Goal: Task Accomplishment & Management: Manage account settings

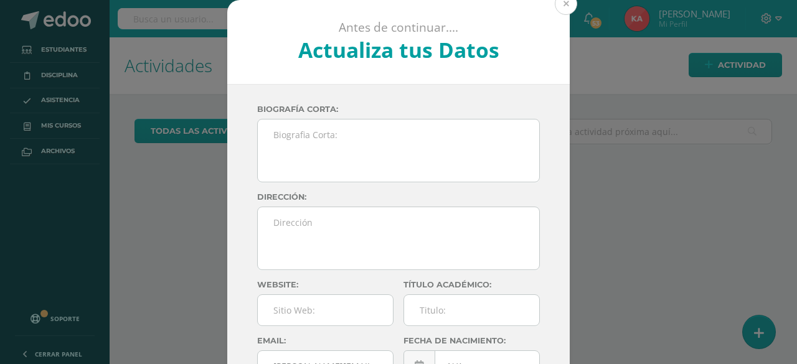
click at [563, 7] on button at bounding box center [566, 4] width 22 height 22
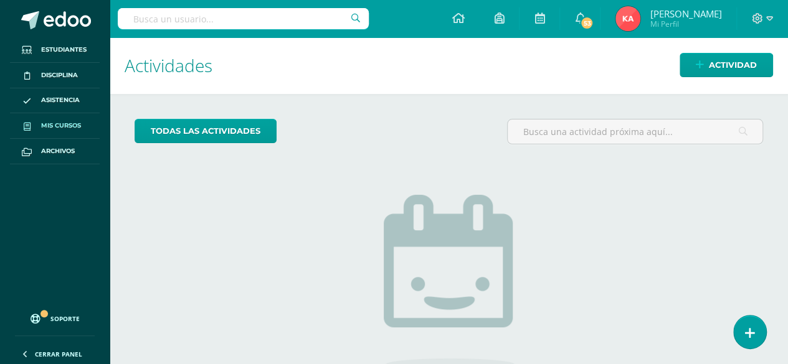
click at [54, 127] on span "Mis cursos" at bounding box center [61, 126] width 40 height 10
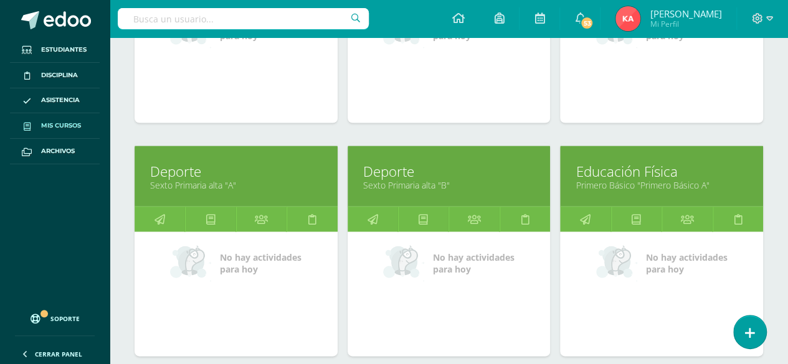
scroll to position [1248, 0]
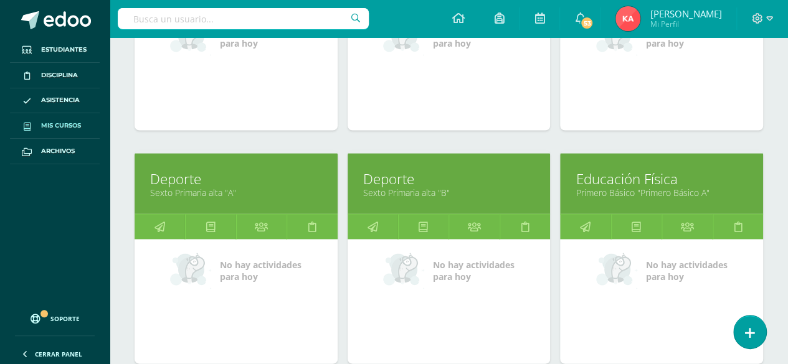
click at [725, 187] on link "Primero Básico "Primero Básico A"" at bounding box center [662, 193] width 172 height 12
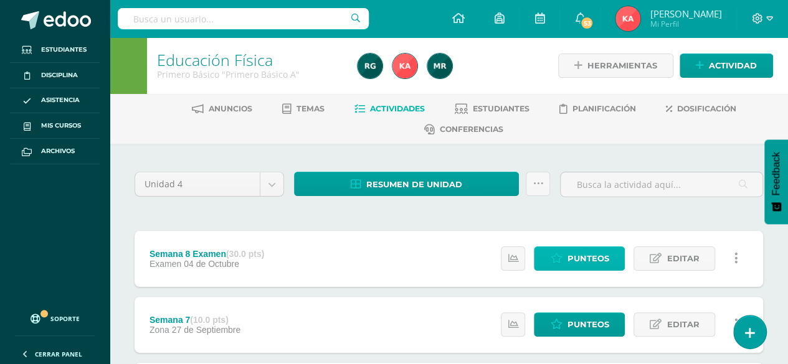
click at [579, 261] on span "Punteos" at bounding box center [588, 258] width 42 height 23
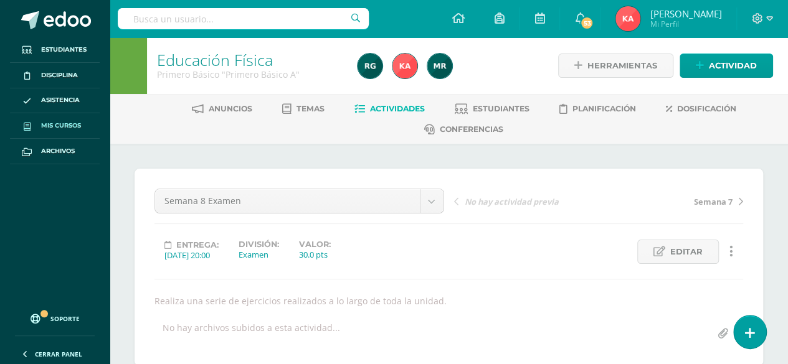
click at [52, 131] on link "Mis cursos" at bounding box center [55, 126] width 90 height 26
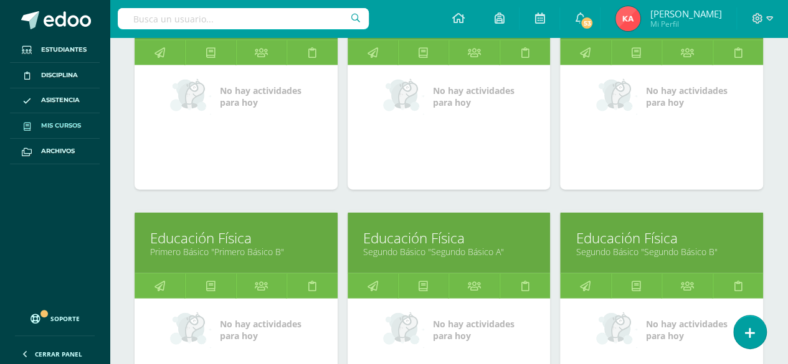
scroll to position [1422, 0]
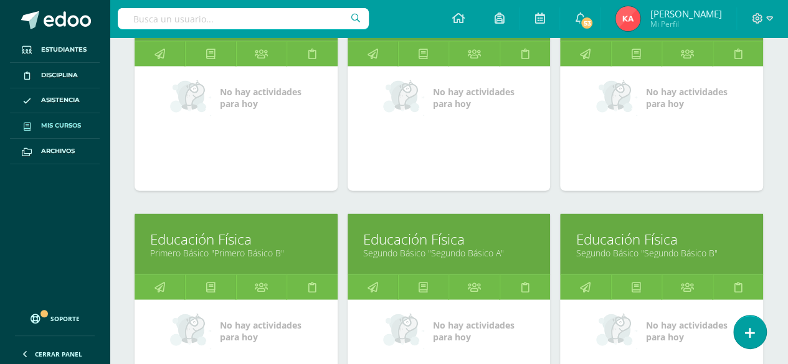
click at [182, 247] on link "Primero Básico "Primero Básico B"" at bounding box center [236, 253] width 172 height 12
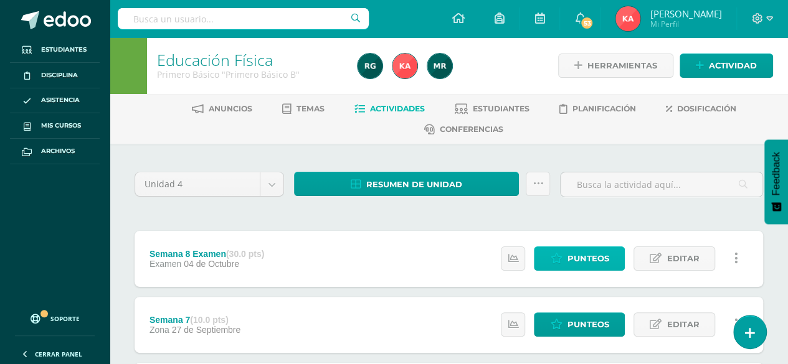
click at [586, 264] on span "Punteos" at bounding box center [588, 258] width 42 height 23
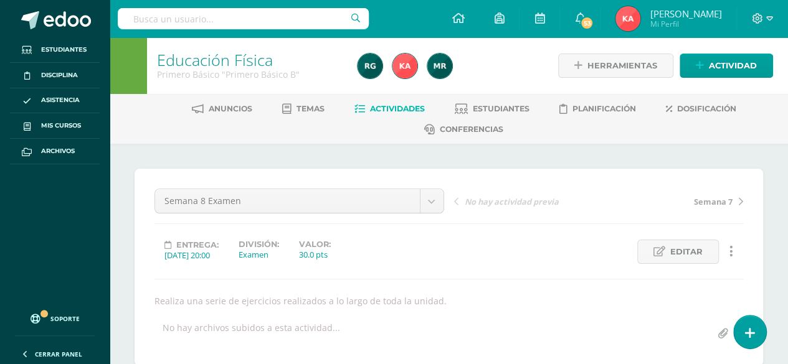
click at [399, 105] on span "Actividades" at bounding box center [397, 108] width 55 height 9
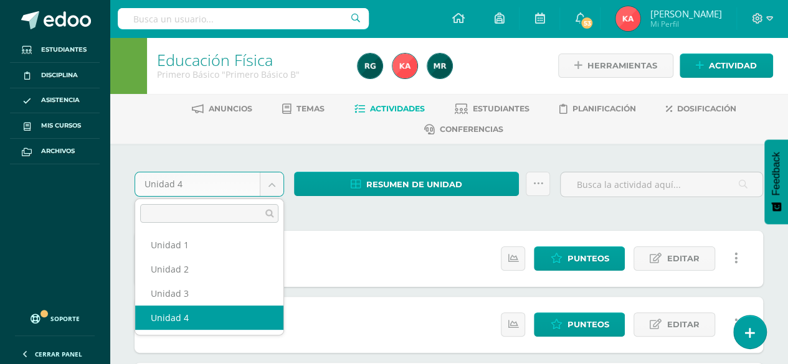
select select "Unidad 3"
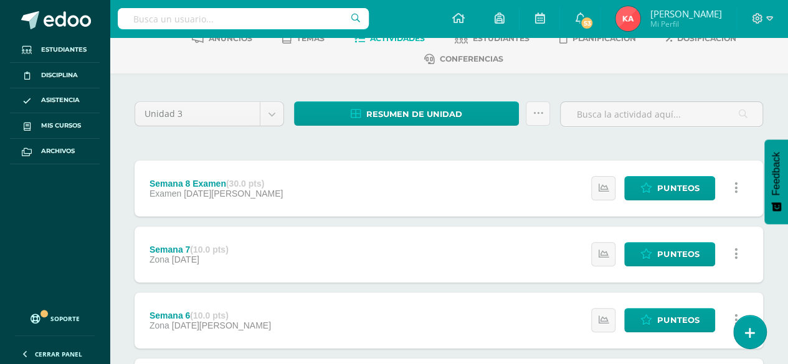
scroll to position [60, 0]
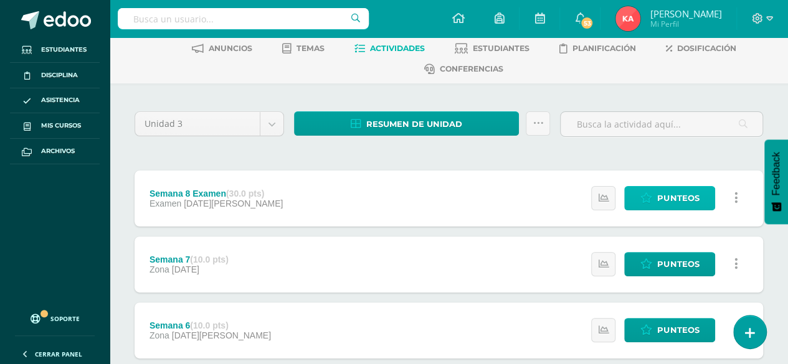
click at [674, 197] on span "Punteos" at bounding box center [678, 198] width 42 height 23
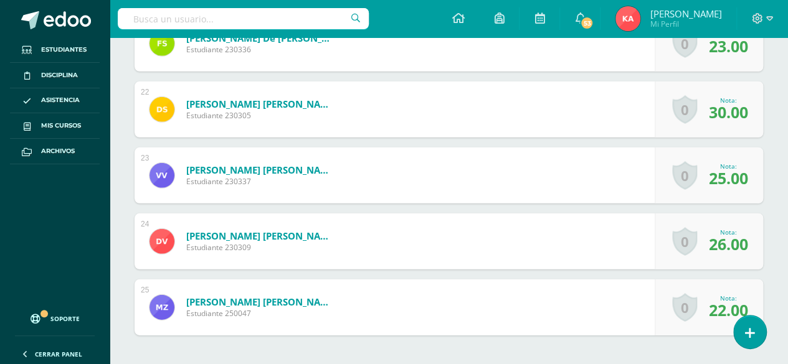
scroll to position [1868, 0]
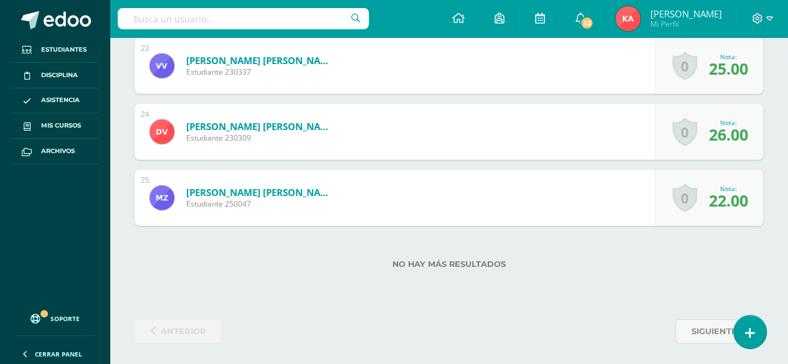
click at [744, 191] on span "22.00" at bounding box center [728, 200] width 39 height 21
click at [733, 203] on span "22.00" at bounding box center [728, 200] width 39 height 21
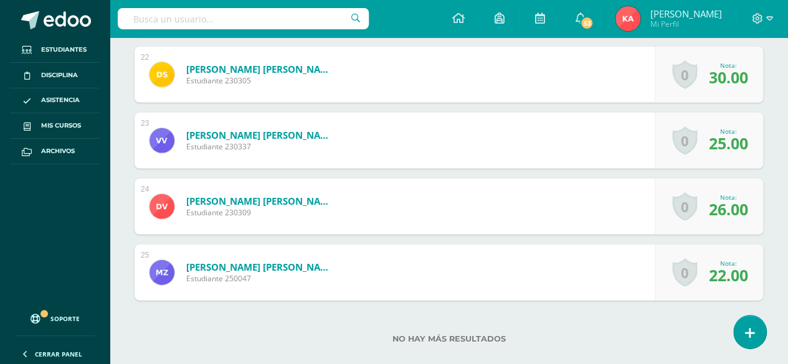
scroll to position [1790, 0]
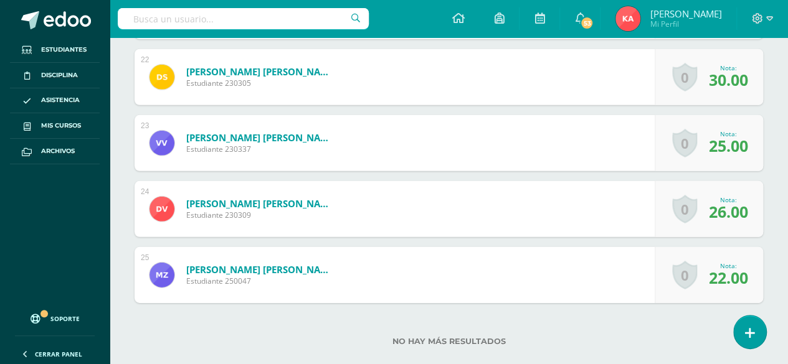
click at [694, 272] on link "0" at bounding box center [684, 275] width 25 height 29
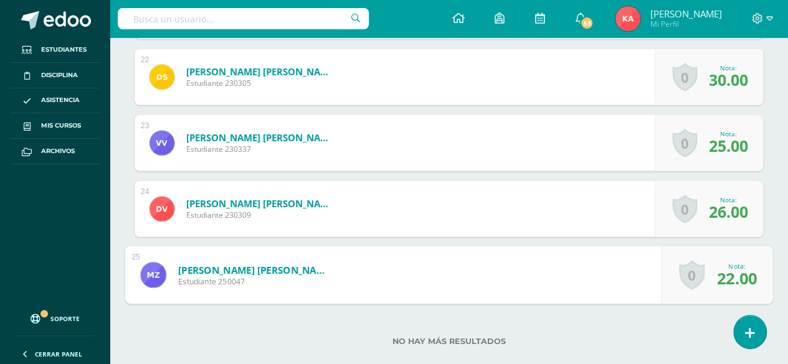
click at [696, 280] on link "0" at bounding box center [692, 275] width 26 height 29
click at [738, 270] on span "22.00" at bounding box center [737, 278] width 40 height 22
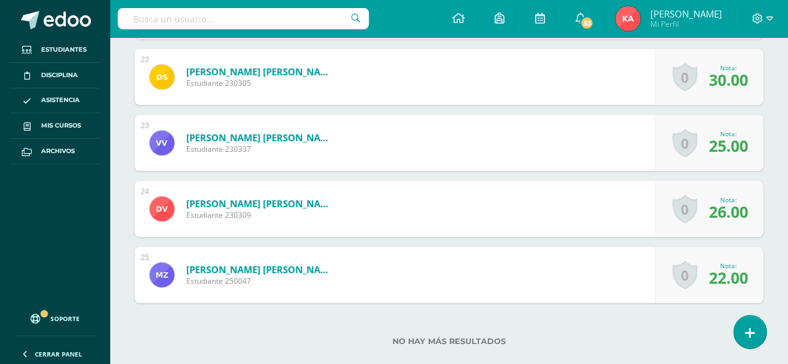
click at [729, 276] on span "22.00" at bounding box center [728, 277] width 39 height 21
click at [728, 267] on span "22.00" at bounding box center [728, 277] width 39 height 21
click at [222, 265] on link "Zavala Alvarado, Mharcela Renee" at bounding box center [261, 270] width 150 height 12
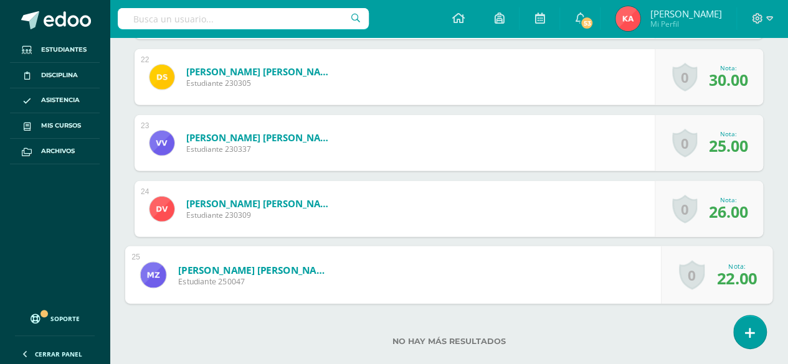
click at [737, 269] on span "22.00" at bounding box center [737, 278] width 40 height 22
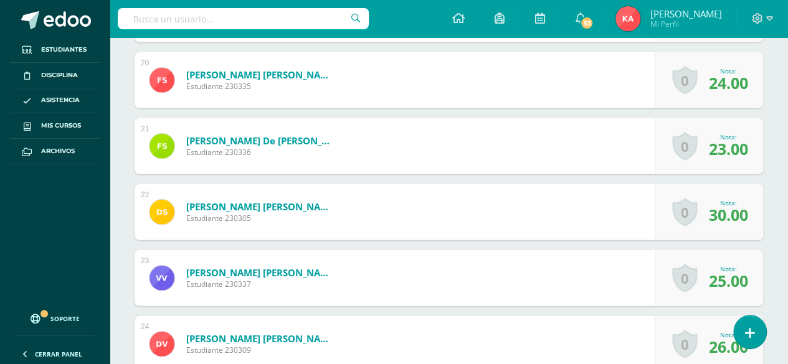
scroll to position [1655, 0]
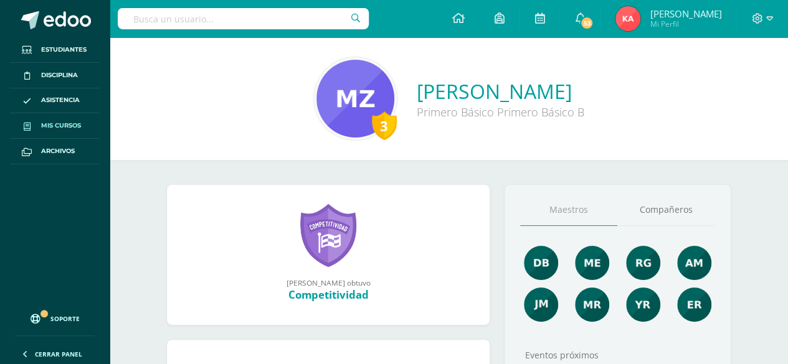
click at [50, 127] on span "Mis cursos" at bounding box center [61, 126] width 40 height 10
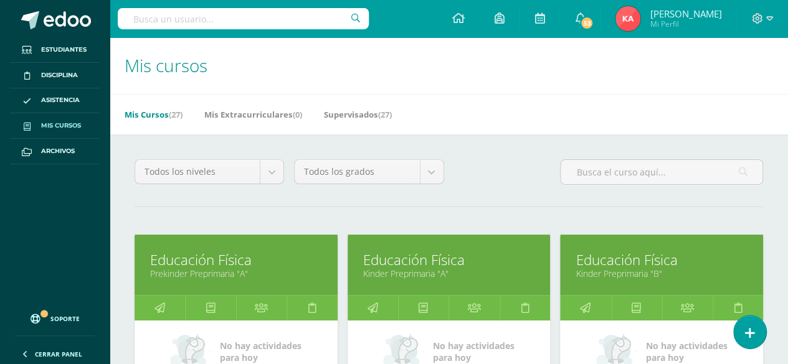
drag, startPoint x: 795, startPoint y: 116, endPoint x: 754, endPoint y: 87, distance: 50.8
click at [754, 87] on h1 "Mis cursos" at bounding box center [449, 65] width 649 height 57
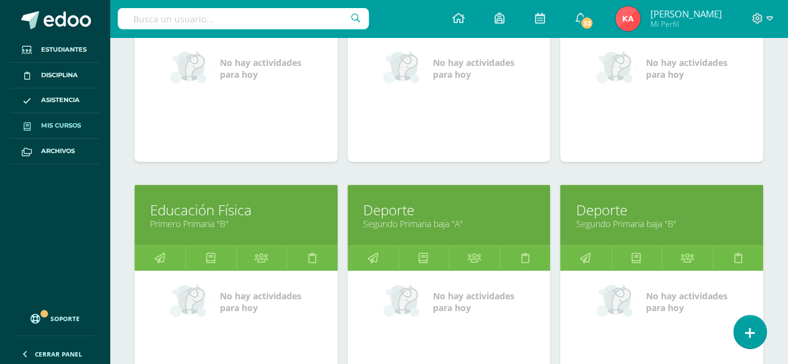
scroll to position [521, 0]
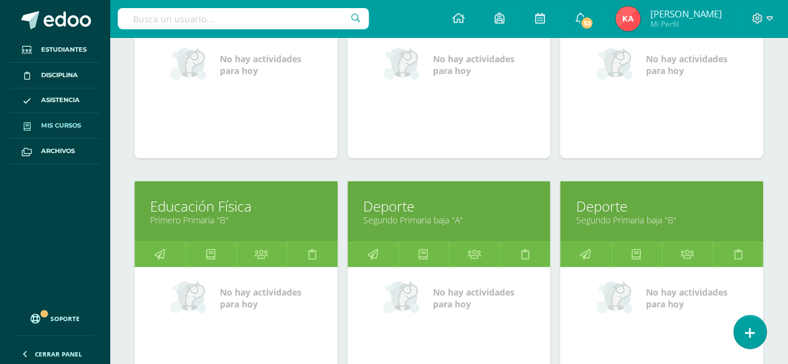
click at [498, 214] on link "Segundo Primaria baja "A"" at bounding box center [449, 220] width 172 height 12
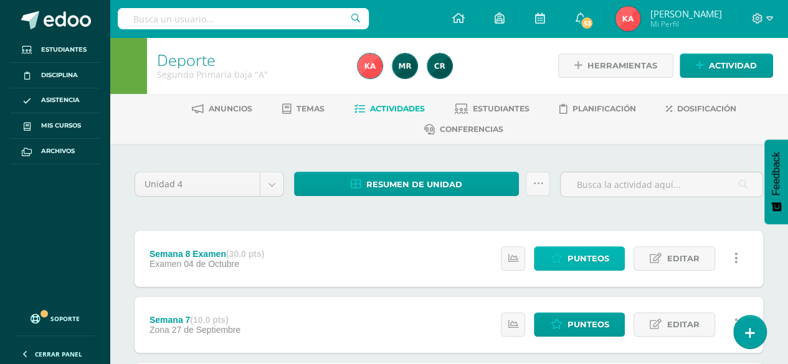
click at [576, 256] on span "Punteos" at bounding box center [588, 258] width 42 height 23
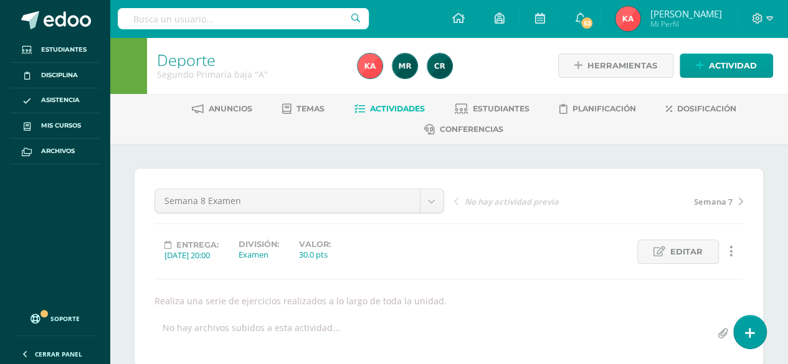
click at [379, 113] on span "Actividades" at bounding box center [397, 108] width 55 height 9
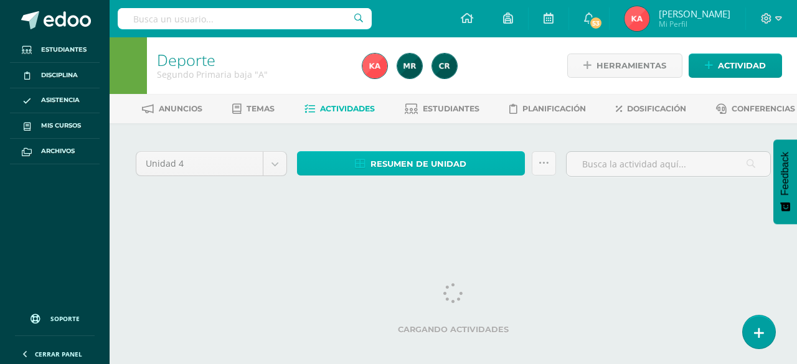
click at [404, 176] on span "Resumen de unidad" at bounding box center [419, 164] width 96 height 23
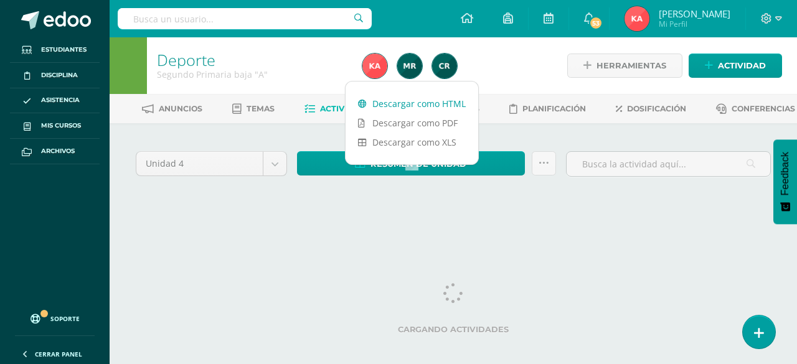
click at [386, 98] on link "Descargar como HTML" at bounding box center [412, 103] width 133 height 19
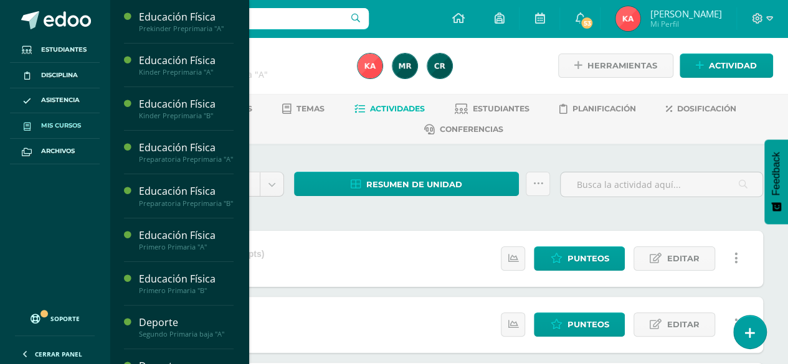
click at [60, 121] on span "Mis cursos" at bounding box center [61, 126] width 40 height 10
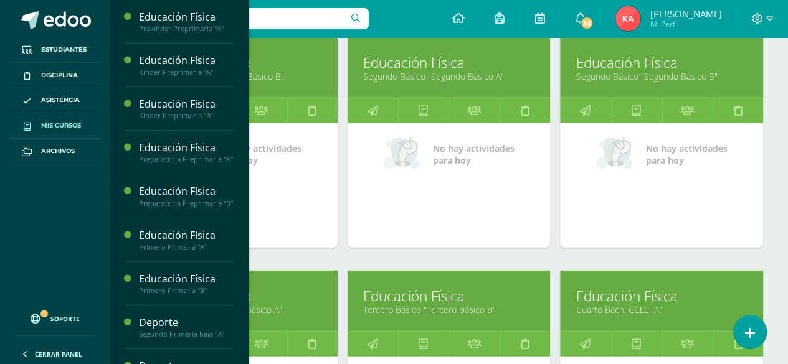
scroll to position [1596, 0]
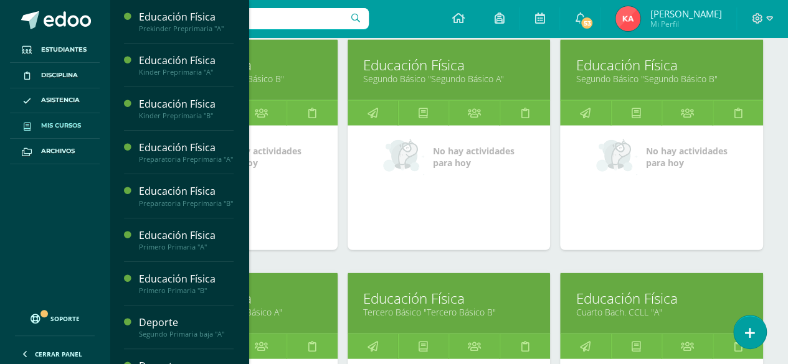
click at [688, 73] on link "Segundo Básico "Segundo Básico B"" at bounding box center [662, 79] width 172 height 12
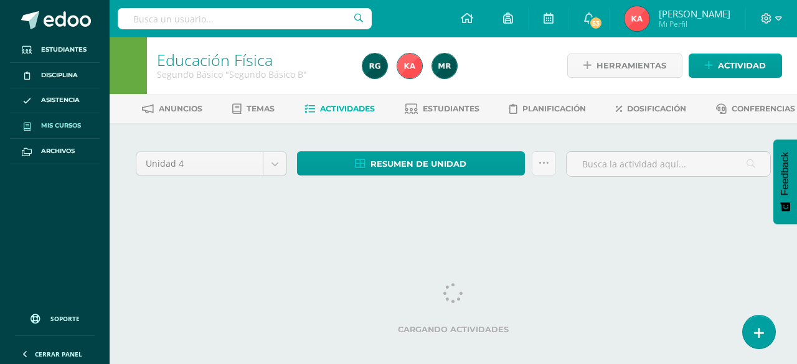
click at [70, 126] on span "Mis cursos" at bounding box center [61, 126] width 40 height 10
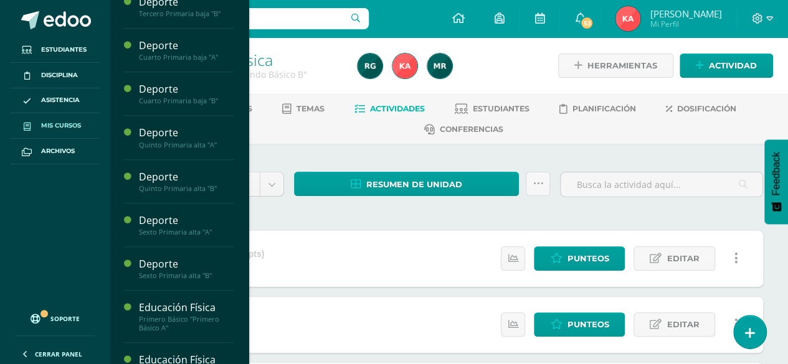
scroll to position [467, 0]
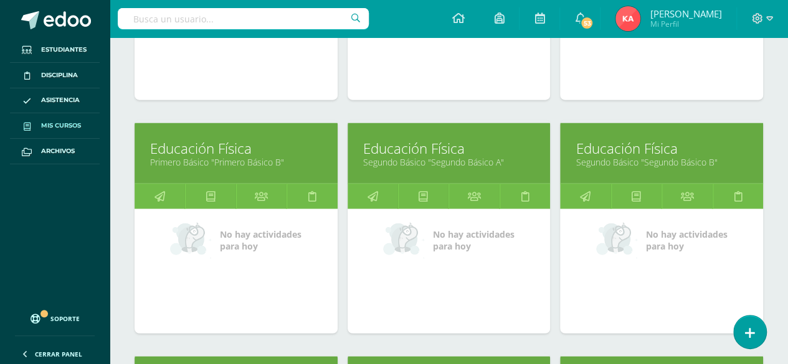
scroll to position [1513, 0]
click at [402, 156] on link "Segundo Básico "Segundo Básico A"" at bounding box center [449, 162] width 172 height 12
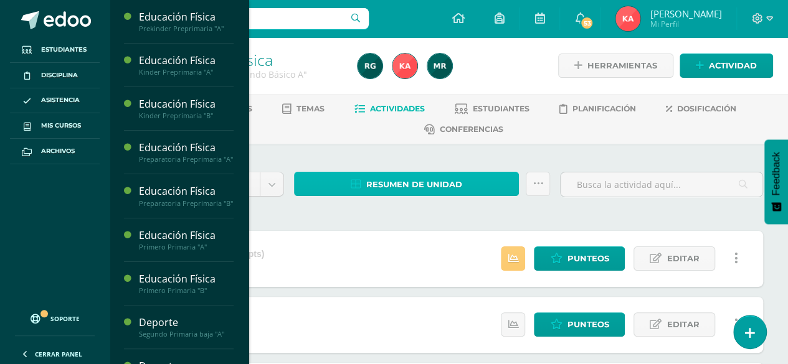
click at [382, 185] on span "Resumen de unidad" at bounding box center [414, 184] width 96 height 23
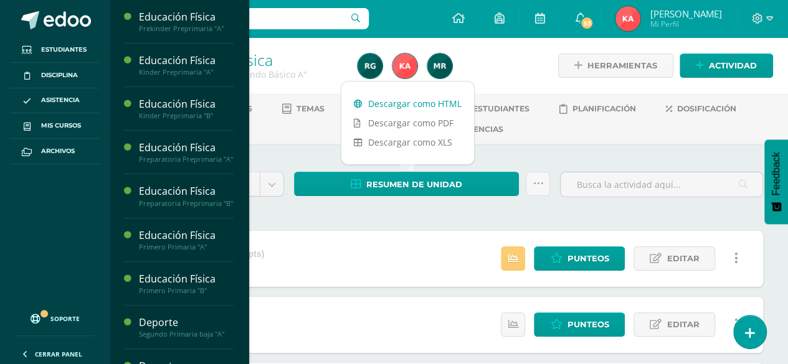
click at [387, 102] on link "Descargar como HTML" at bounding box center [407, 103] width 133 height 19
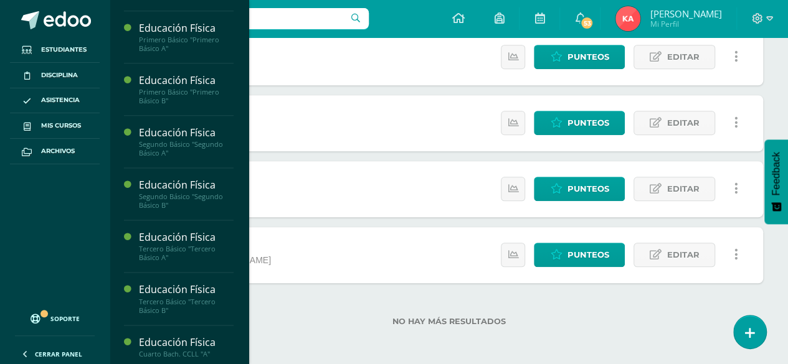
scroll to position [731, 0]
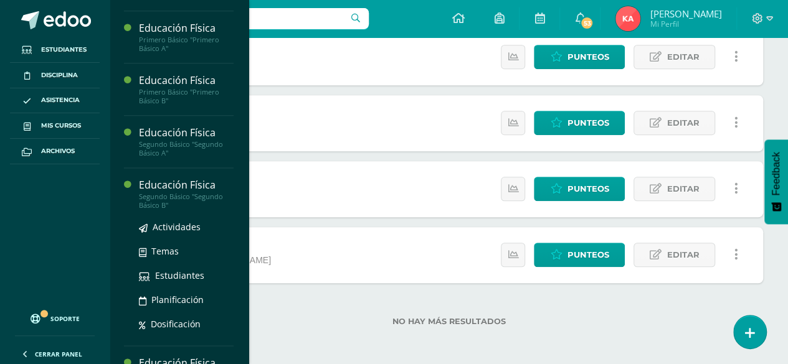
click at [173, 193] on div "Educación Física" at bounding box center [186, 185] width 95 height 14
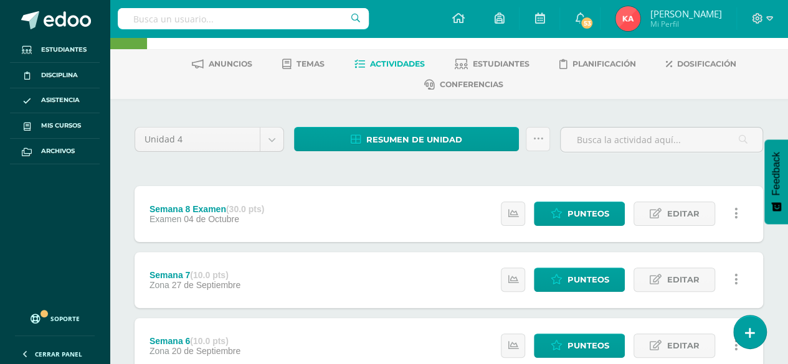
scroll to position [56, 0]
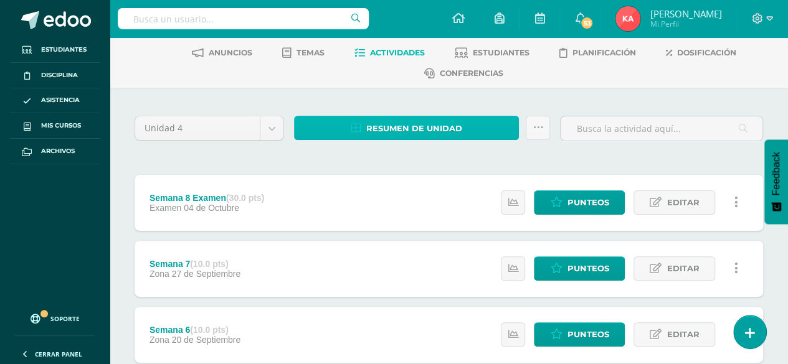
click at [387, 138] on span "Resumen de unidad" at bounding box center [414, 128] width 96 height 23
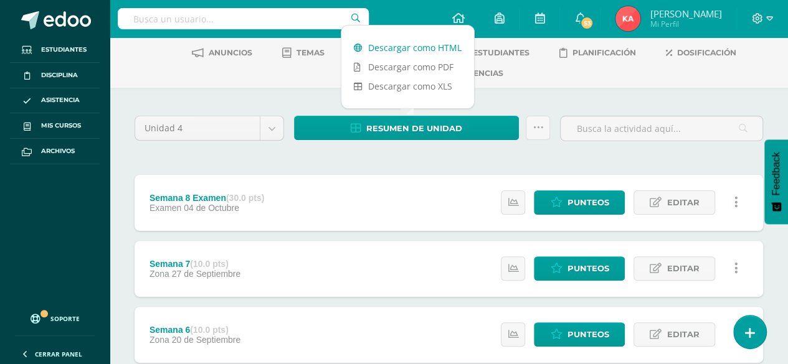
click at [375, 50] on link "Descargar como HTML" at bounding box center [407, 47] width 133 height 19
click at [64, 131] on link "Mis cursos" at bounding box center [55, 126] width 90 height 26
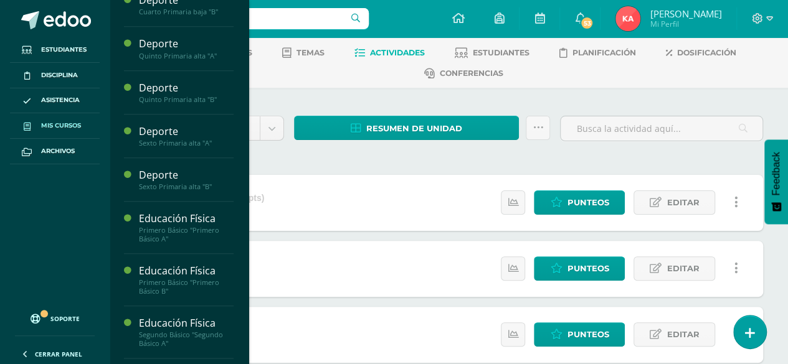
scroll to position [545, 0]
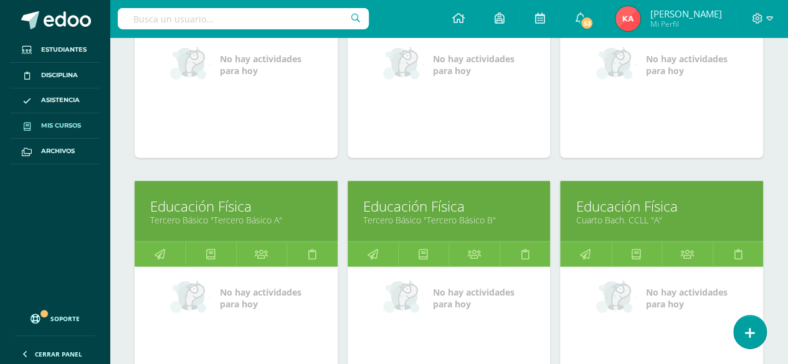
scroll to position [1698, 0]
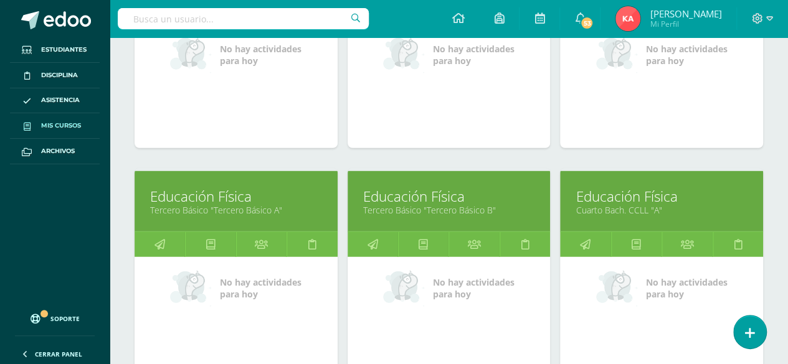
click at [287, 187] on link "Educación Física" at bounding box center [236, 196] width 172 height 19
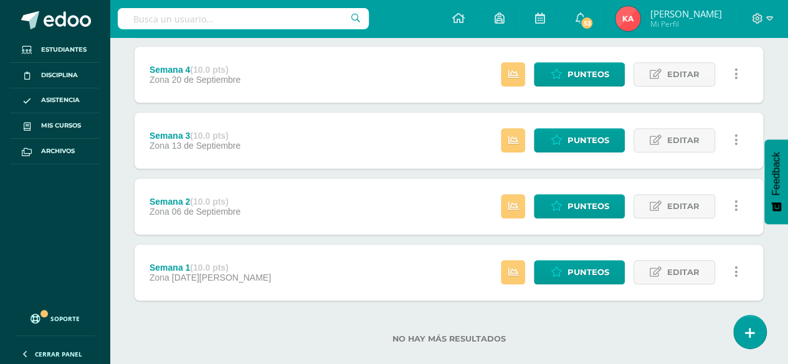
scroll to position [466, 0]
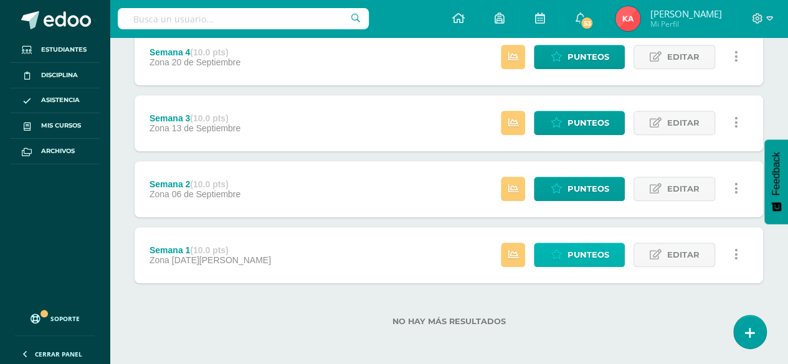
click at [578, 257] on span "Punteos" at bounding box center [588, 255] width 42 height 23
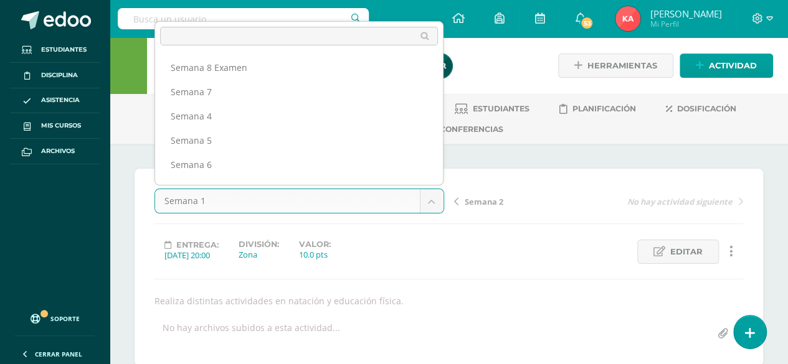
scroll to position [65, 0]
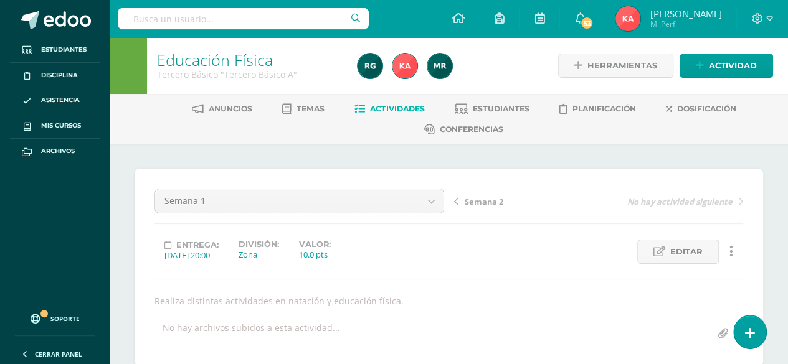
click at [385, 112] on span "Actividades" at bounding box center [397, 108] width 55 height 9
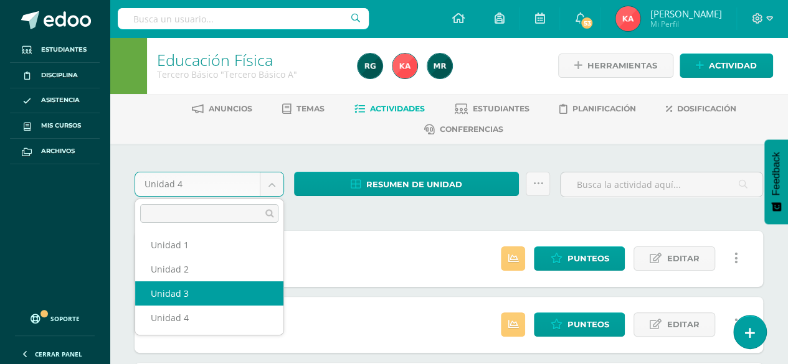
select select "Unidad 3"
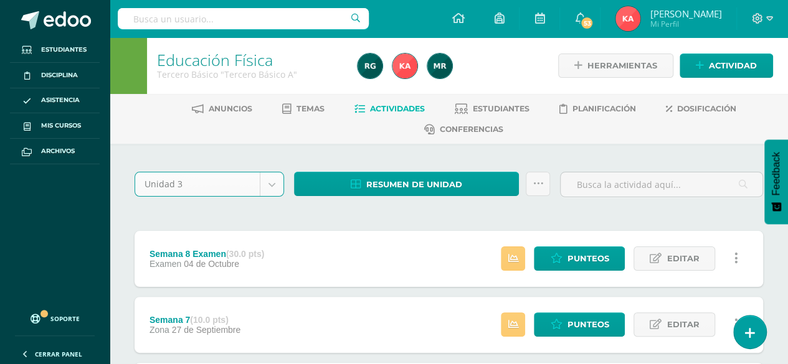
click at [184, 297] on div "Semana 7 (10.0 pts) Zona 27 de Septiembre" at bounding box center [195, 325] width 121 height 56
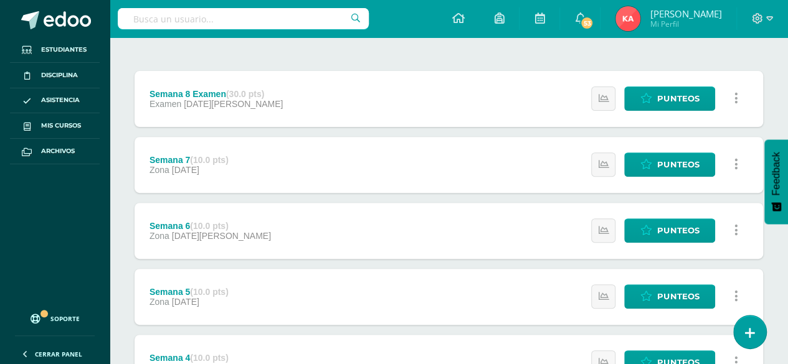
scroll to position [466, 0]
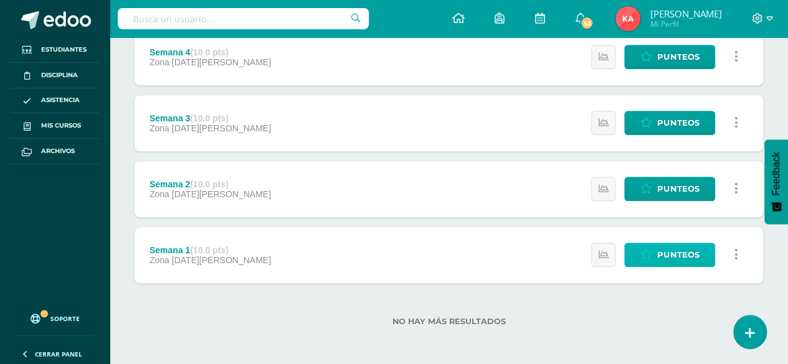
click at [665, 250] on span "Punteos" at bounding box center [678, 255] width 42 height 23
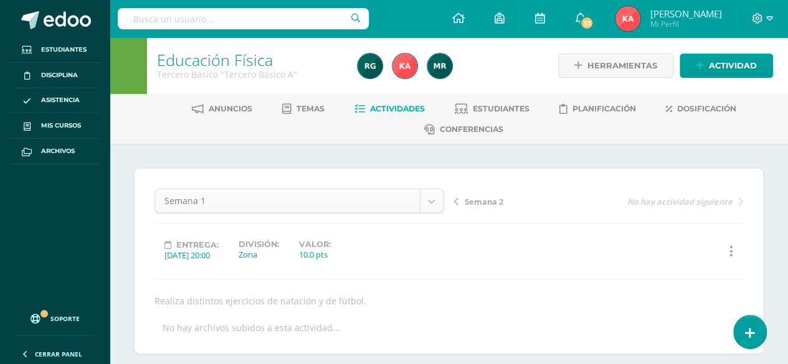
scroll to position [1, 0]
click at [407, 107] on span "Actividades" at bounding box center [397, 107] width 55 height 9
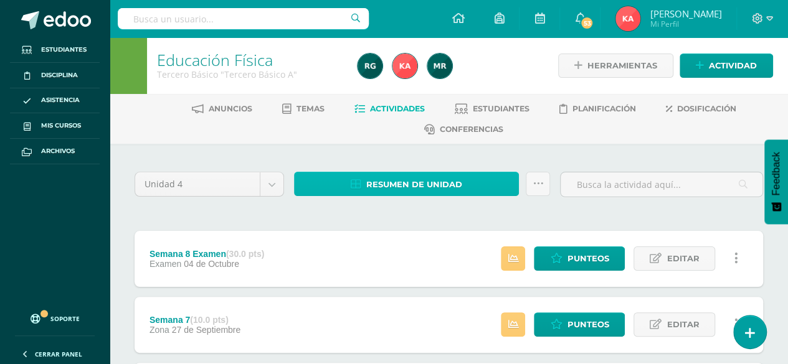
click at [369, 178] on span "Resumen de unidad" at bounding box center [414, 184] width 96 height 23
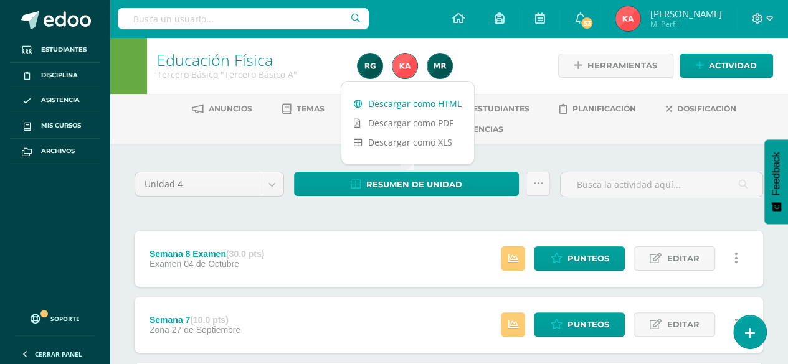
click at [369, 107] on link "Descargar como HTML" at bounding box center [407, 103] width 133 height 19
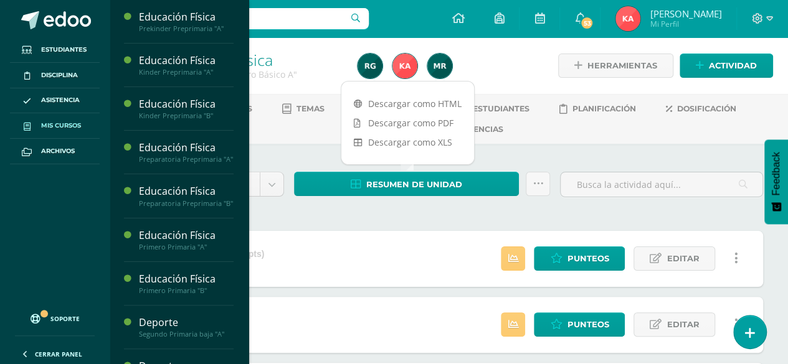
click at [62, 122] on span "Mis cursos" at bounding box center [61, 126] width 40 height 10
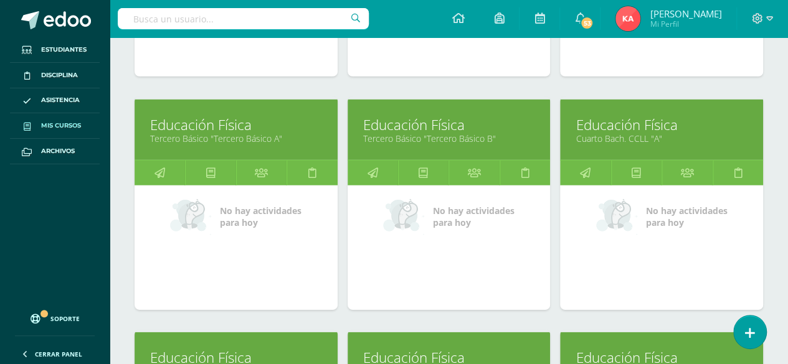
scroll to position [1769, 0]
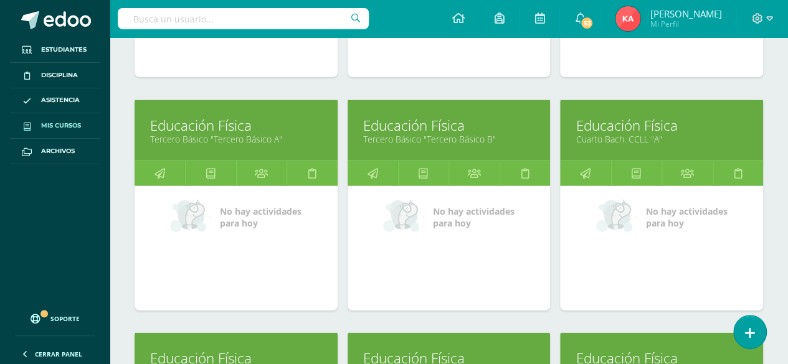
click at [498, 123] on link "Educación Física" at bounding box center [449, 125] width 172 height 19
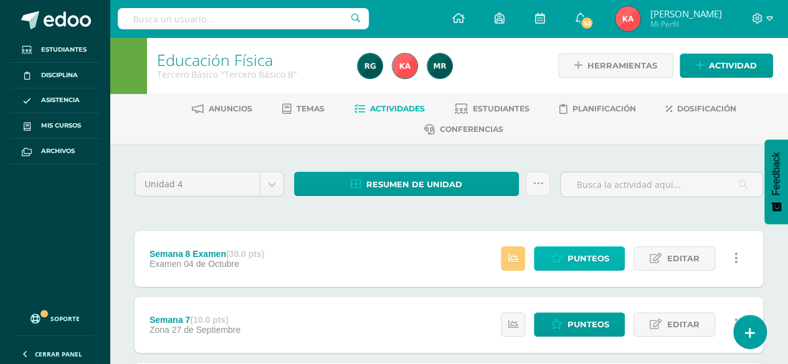
click at [594, 254] on span "Punteos" at bounding box center [588, 258] width 42 height 23
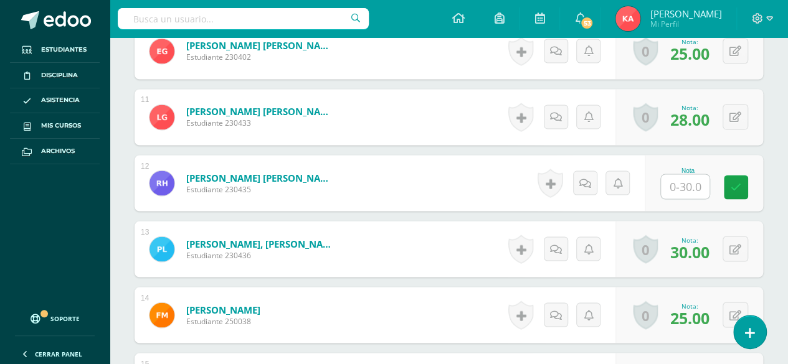
scroll to position [1039, 0]
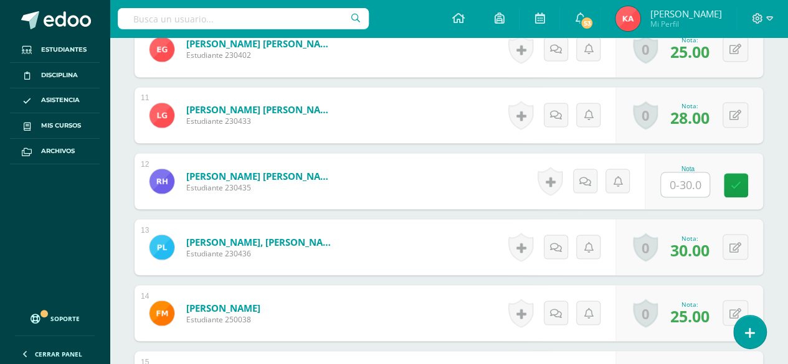
click at [686, 186] on input "text" at bounding box center [685, 185] width 49 height 24
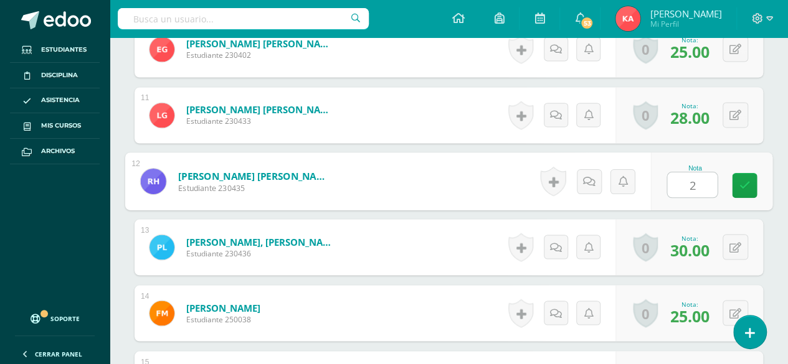
type input "25"
click at [738, 184] on link at bounding box center [744, 185] width 25 height 25
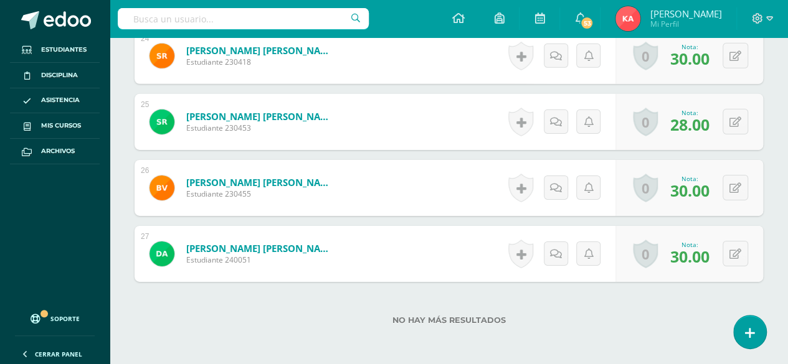
scroll to position [2012, 0]
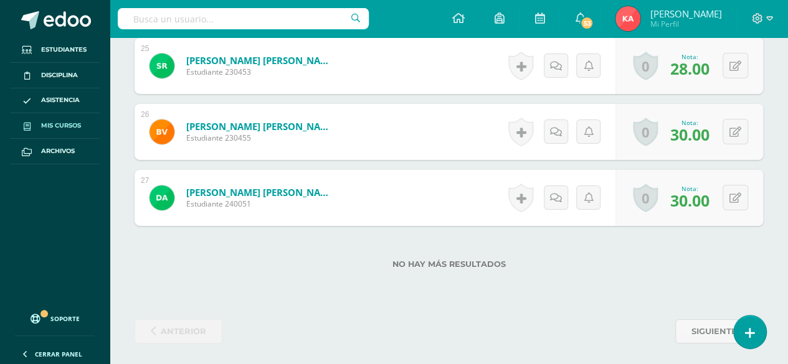
click at [60, 126] on span "Mis cursos" at bounding box center [61, 126] width 40 height 10
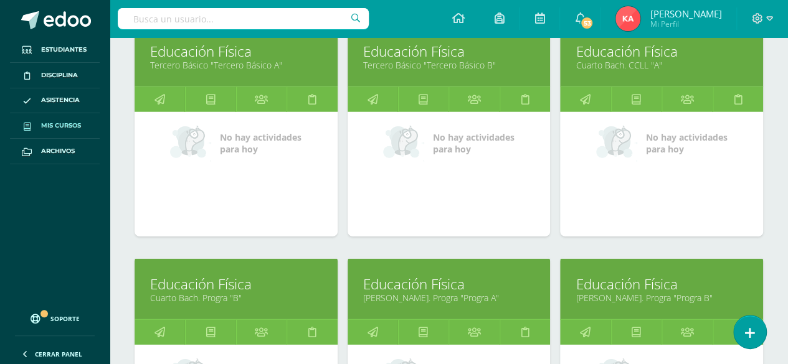
scroll to position [1841, 0]
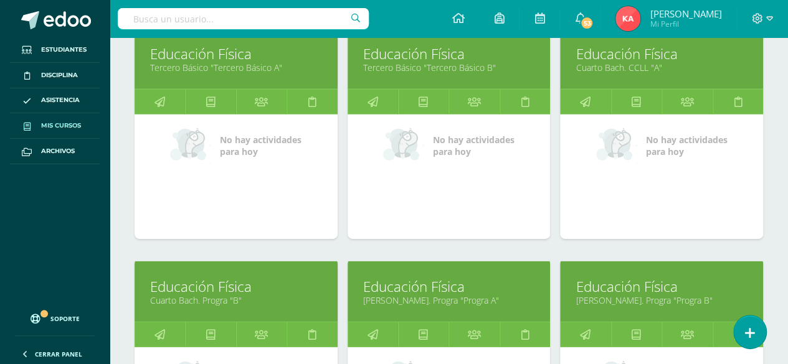
click at [608, 62] on link "Cuarto Bach. CCLL "A"" at bounding box center [662, 68] width 172 height 12
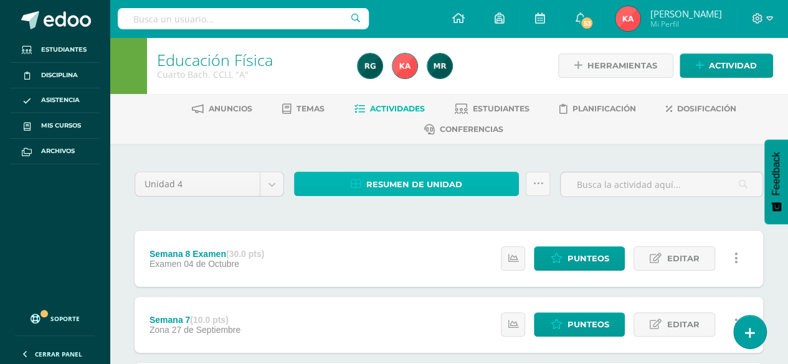
click at [358, 186] on icon at bounding box center [356, 184] width 11 height 11
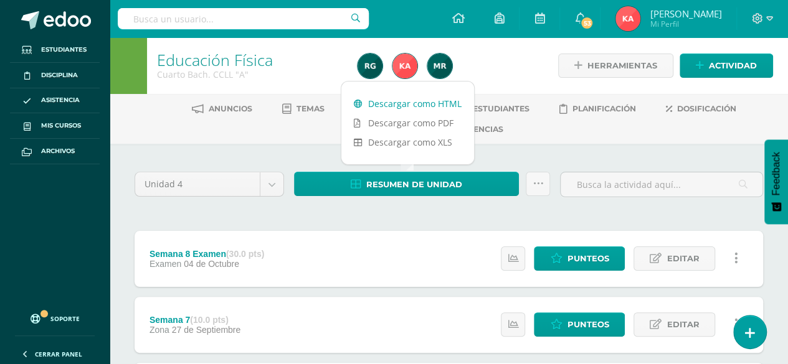
click at [384, 102] on link "Descargar como HTML" at bounding box center [407, 103] width 133 height 19
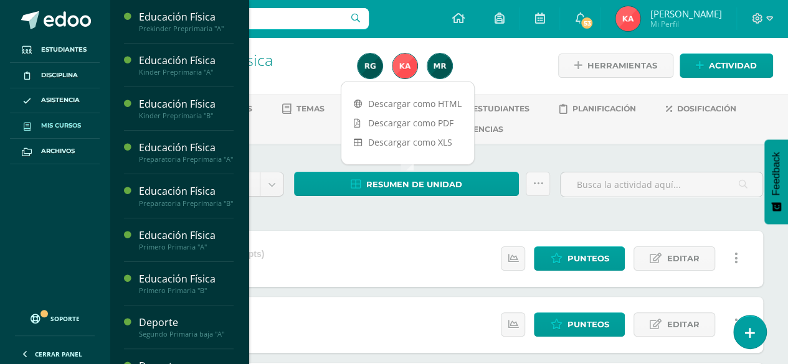
click at [66, 127] on span "Mis cursos" at bounding box center [61, 126] width 40 height 10
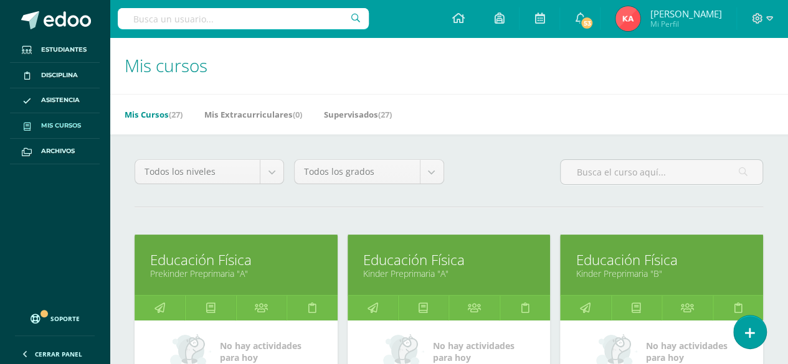
click at [65, 135] on link "Mis cursos" at bounding box center [55, 126] width 90 height 26
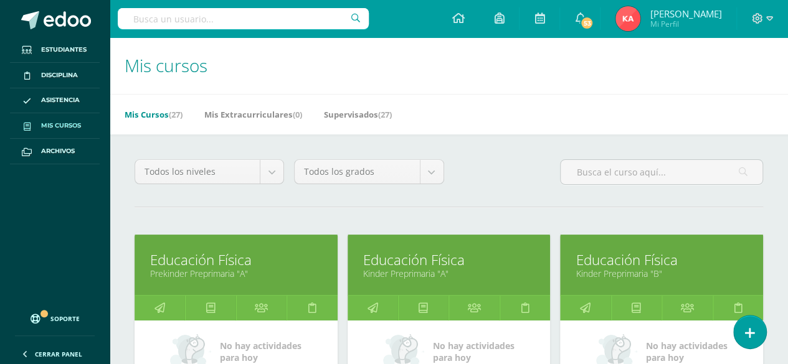
click at [65, 135] on link "Mis cursos" at bounding box center [55, 126] width 90 height 26
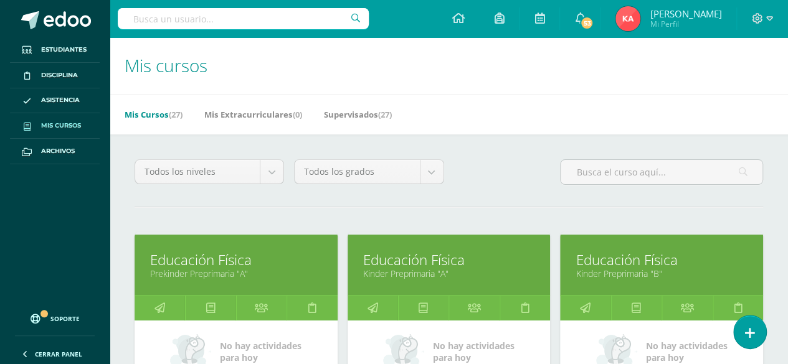
click at [65, 135] on link "Mis cursos" at bounding box center [55, 126] width 90 height 26
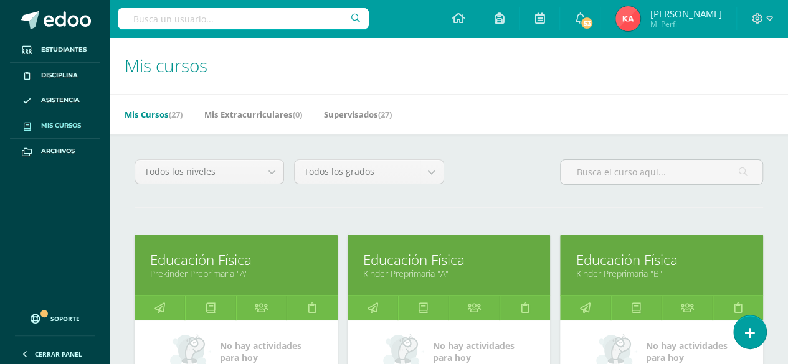
click at [65, 135] on link "Mis cursos" at bounding box center [55, 126] width 90 height 26
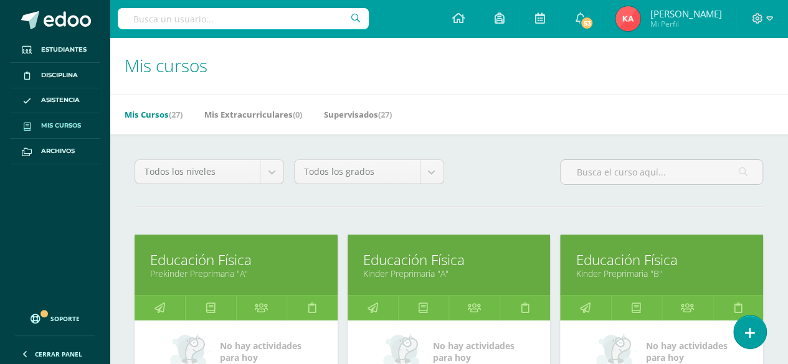
click at [65, 135] on link "Mis cursos" at bounding box center [55, 126] width 90 height 26
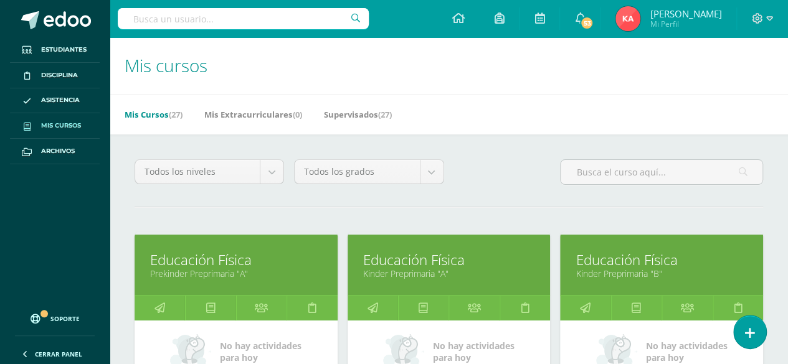
click at [65, 135] on link "Mis cursos" at bounding box center [55, 126] width 90 height 26
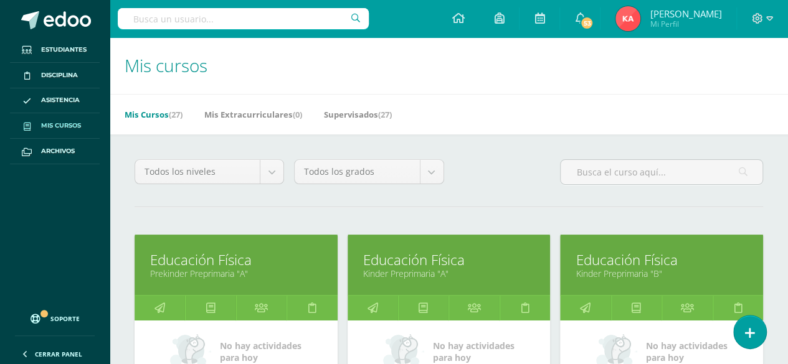
click at [65, 135] on link "Mis cursos" at bounding box center [55, 126] width 90 height 26
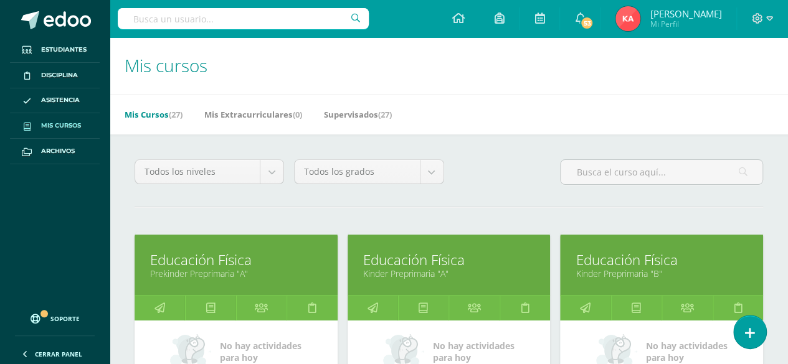
click at [65, 135] on link "Mis cursos" at bounding box center [55, 126] width 90 height 26
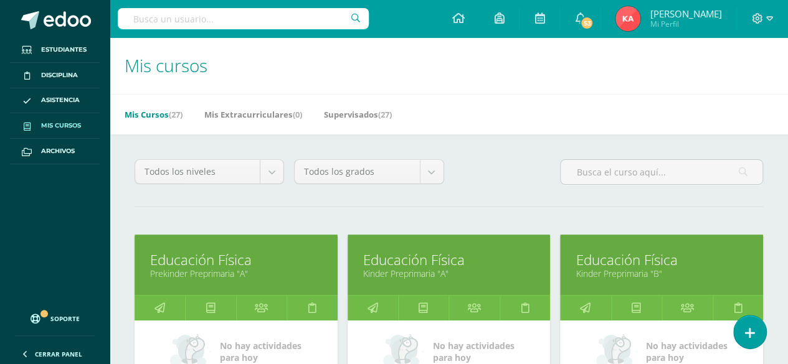
click at [65, 135] on link "Mis cursos" at bounding box center [55, 126] width 90 height 26
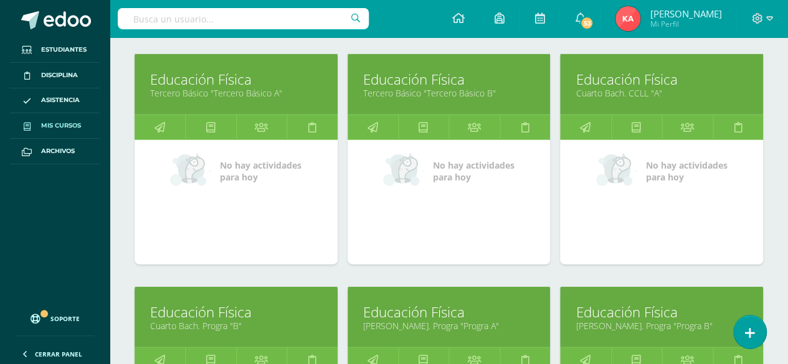
scroll to position [1815, 0]
click at [227, 311] on link "Educación Física" at bounding box center [236, 312] width 172 height 19
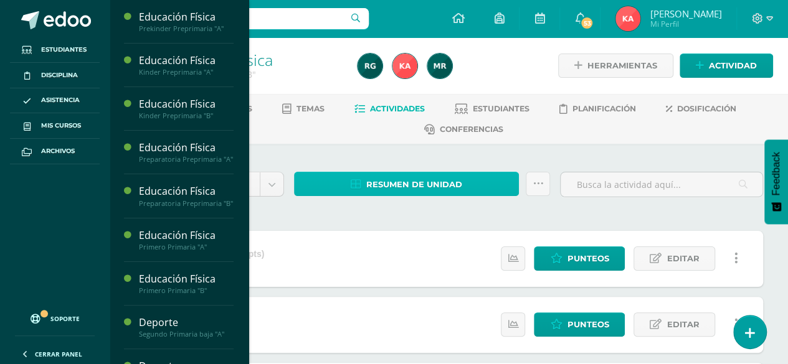
click at [398, 186] on span "Resumen de unidad" at bounding box center [414, 184] width 96 height 23
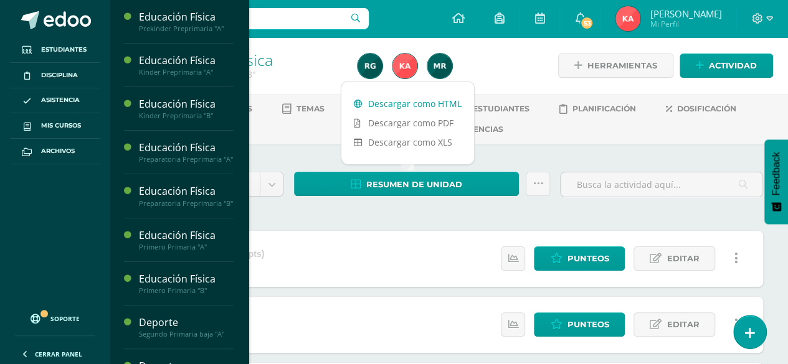
click at [386, 100] on link "Descargar como HTML" at bounding box center [407, 103] width 133 height 19
click at [396, 102] on link "Descargar como HTML" at bounding box center [407, 103] width 133 height 19
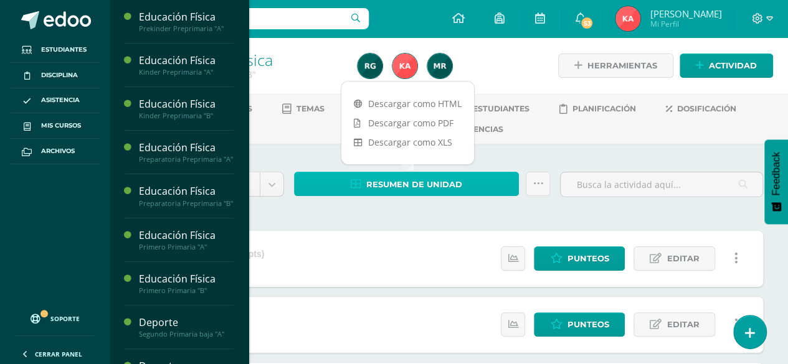
click at [401, 179] on span "Resumen de unidad" at bounding box center [414, 184] width 96 height 23
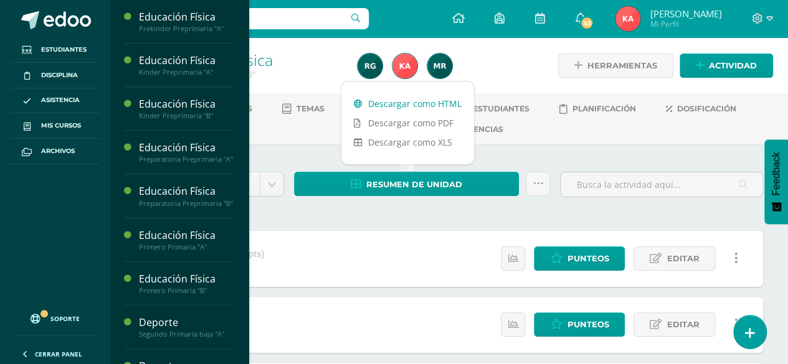
click at [410, 103] on link "Descargar como HTML" at bounding box center [407, 103] width 133 height 19
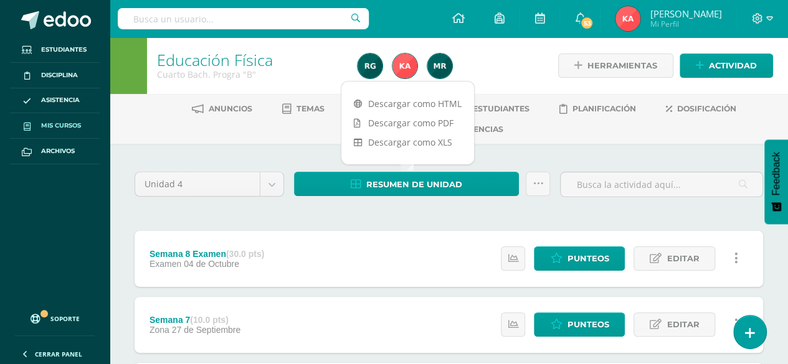
click at [59, 121] on span "Mis cursos" at bounding box center [61, 126] width 40 height 10
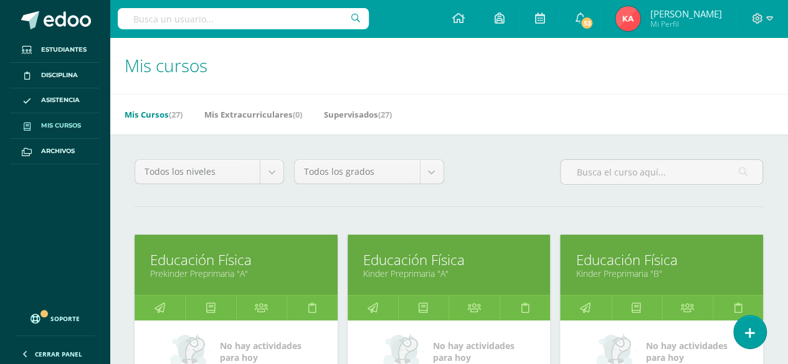
click at [262, 275] on link "Prekinder Preprimaria "A"" at bounding box center [236, 274] width 172 height 12
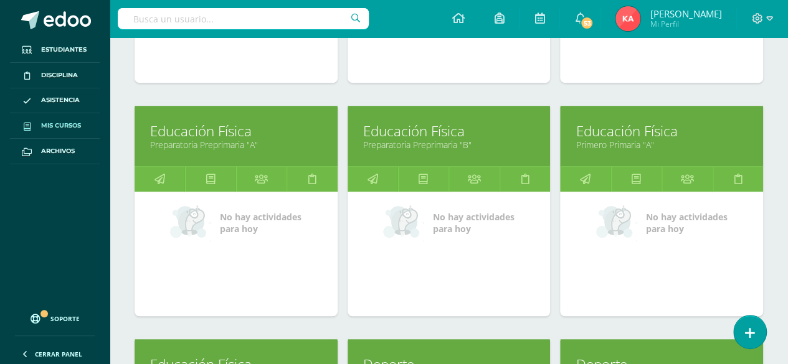
scroll to position [642, 0]
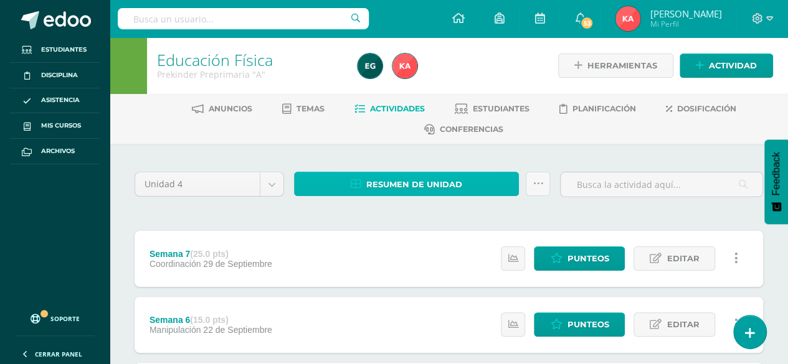
click at [455, 173] on span "Resumen de unidad" at bounding box center [414, 184] width 96 height 23
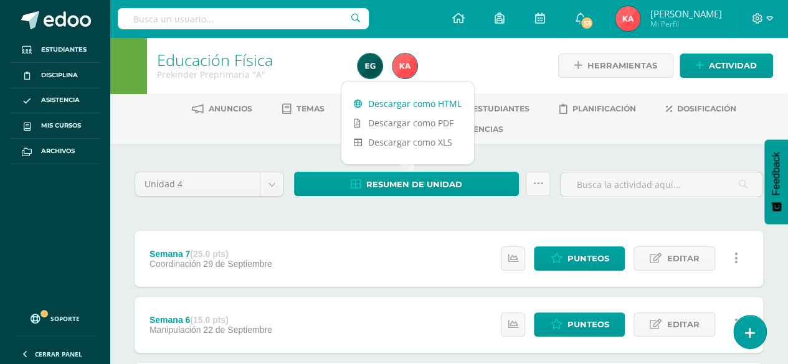
click at [447, 107] on link "Descargar como HTML" at bounding box center [407, 103] width 133 height 19
click at [87, 121] on link "Mis cursos" at bounding box center [55, 126] width 90 height 26
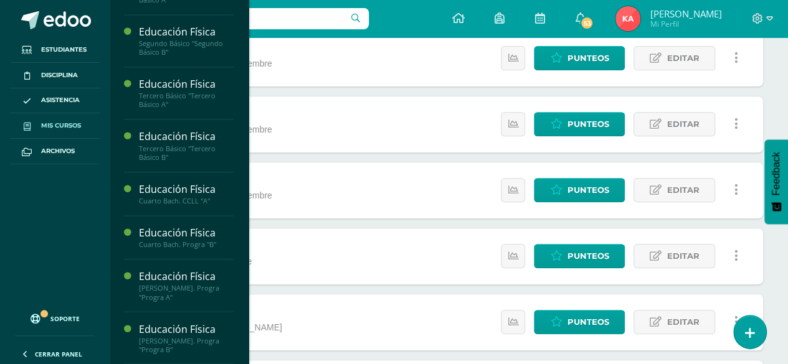
scroll to position [214, 0]
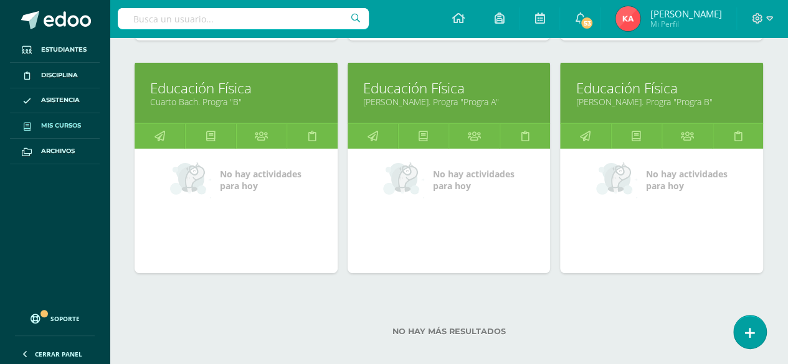
scroll to position [2045, 0]
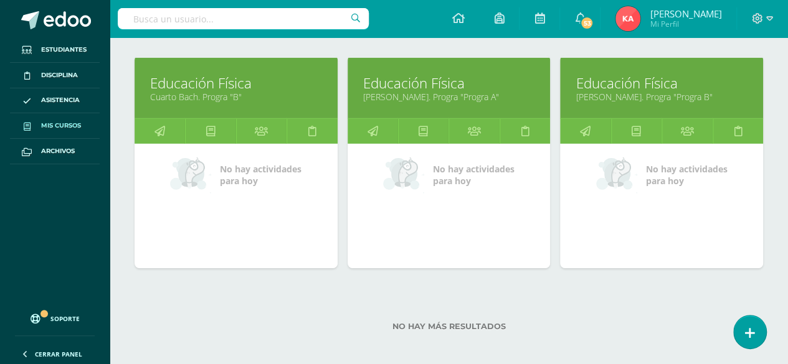
click at [502, 74] on link "Educación Física" at bounding box center [449, 83] width 172 height 19
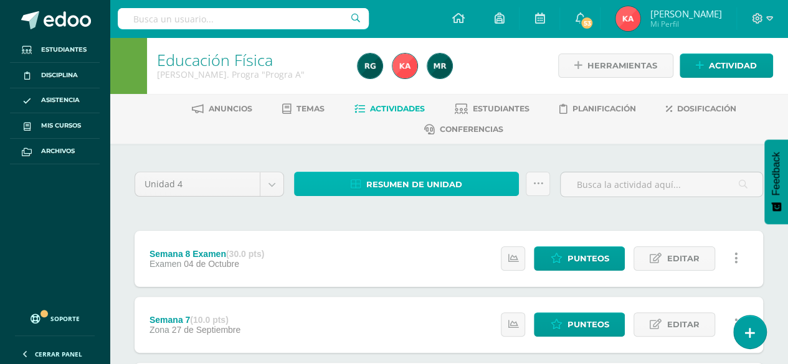
click at [422, 177] on span "Resumen de unidad" at bounding box center [414, 184] width 96 height 23
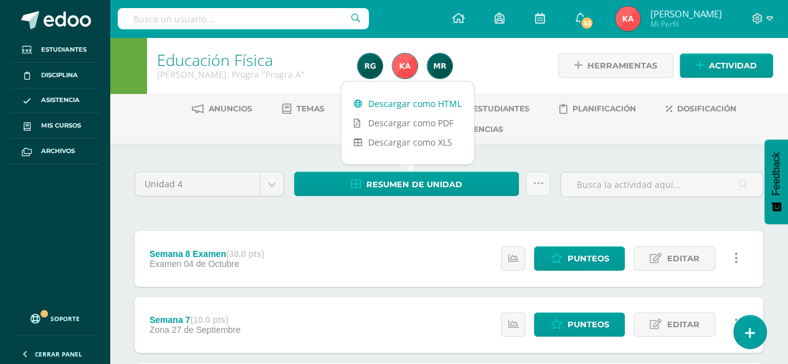
click at [441, 96] on link "Descargar como HTML" at bounding box center [407, 103] width 133 height 19
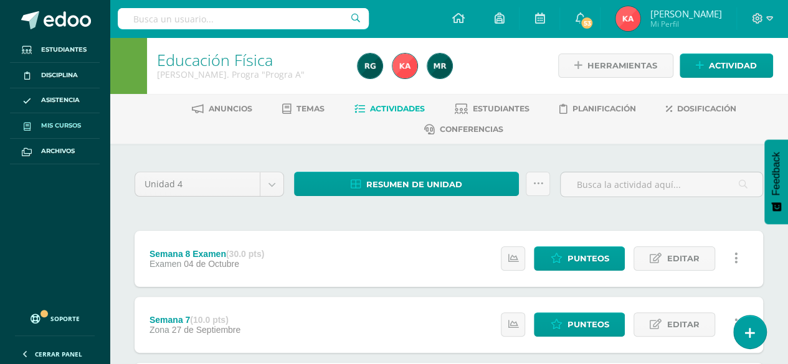
click at [79, 123] on span "Mis cursos" at bounding box center [61, 126] width 40 height 10
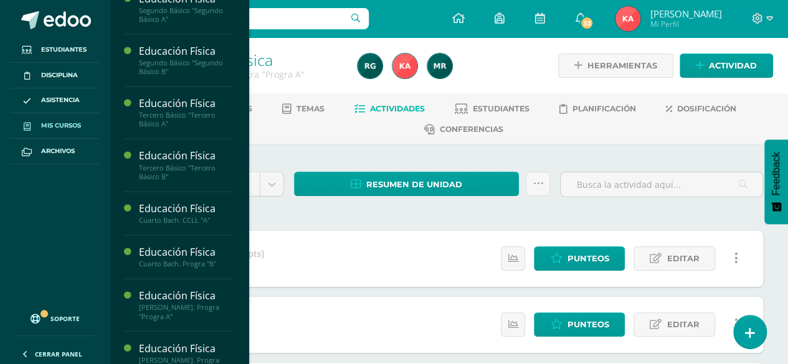
scroll to position [896, 0]
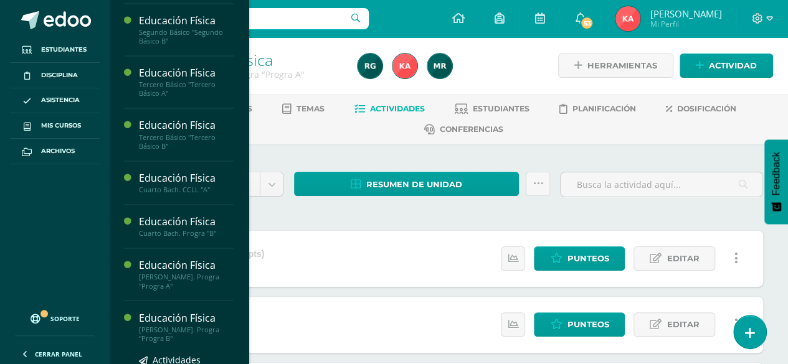
click at [175, 325] on div "Educación Física" at bounding box center [186, 318] width 95 height 14
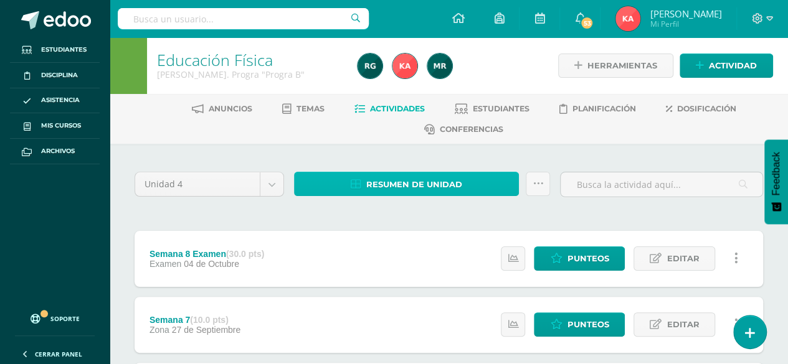
click at [401, 176] on span "Resumen de unidad" at bounding box center [414, 184] width 96 height 23
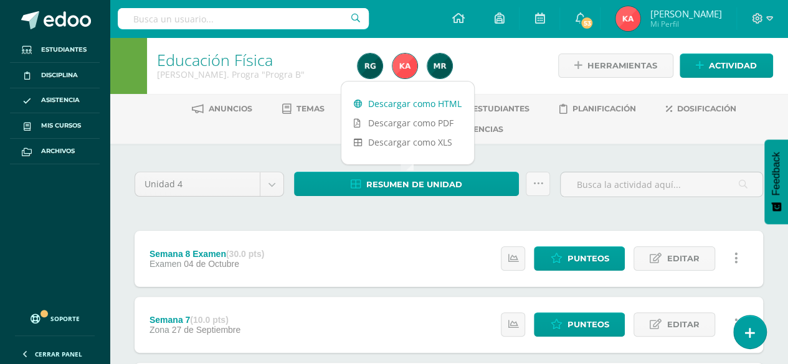
click at [404, 105] on link "Descargar como HTML" at bounding box center [407, 103] width 133 height 19
click at [383, 105] on link "Descargar como HTML" at bounding box center [407, 103] width 133 height 19
